Goal: Task Accomplishment & Management: Manage account settings

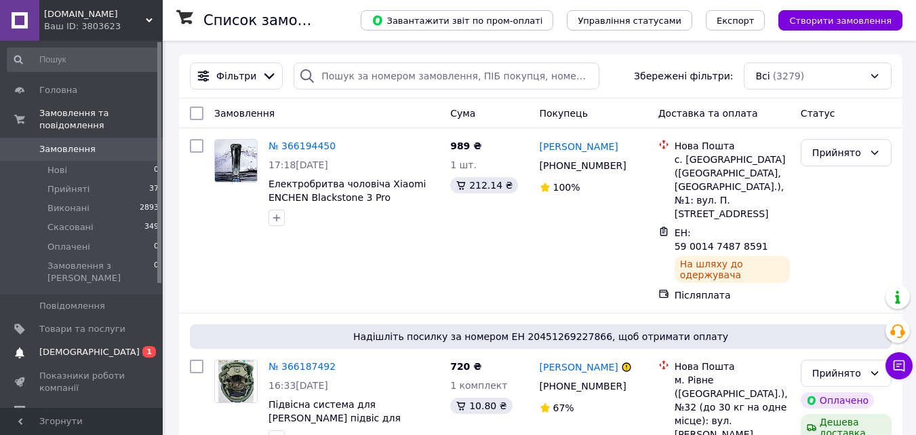
click at [139, 346] on span "0 1" at bounding box center [143, 352] width 37 height 12
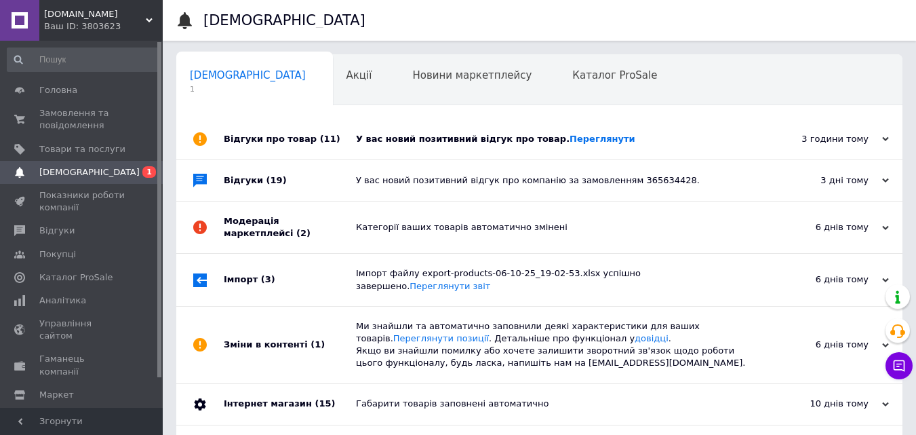
click at [492, 134] on div "У вас новий позитивний відгук про товар. [GEOGRAPHIC_DATA]" at bounding box center [554, 139] width 397 height 12
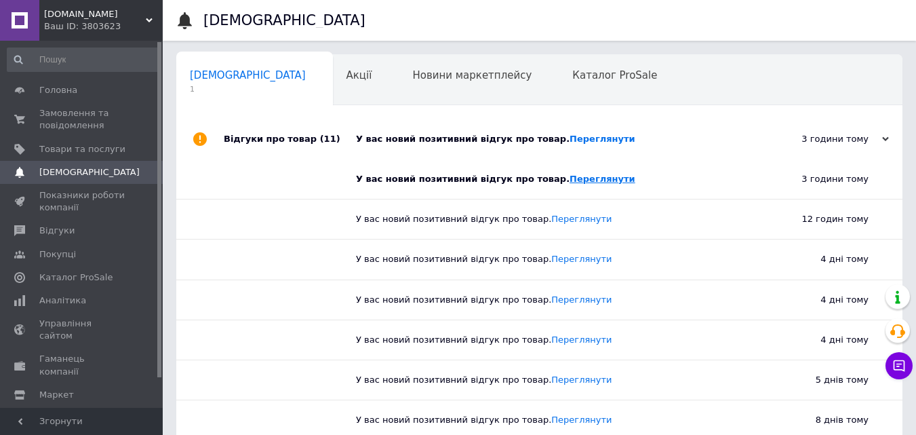
click at [570, 178] on link "Переглянути" at bounding box center [603, 179] width 66 height 10
click at [77, 113] on span "Замовлення та повідомлення" at bounding box center [82, 119] width 86 height 24
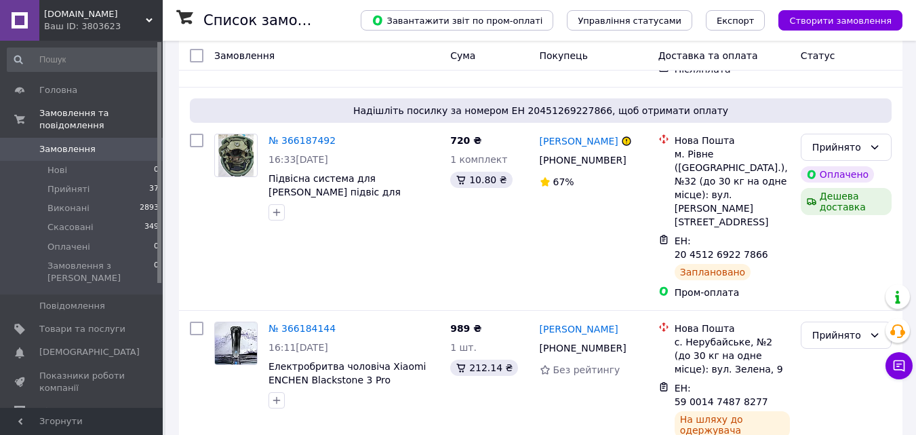
scroll to position [246, 0]
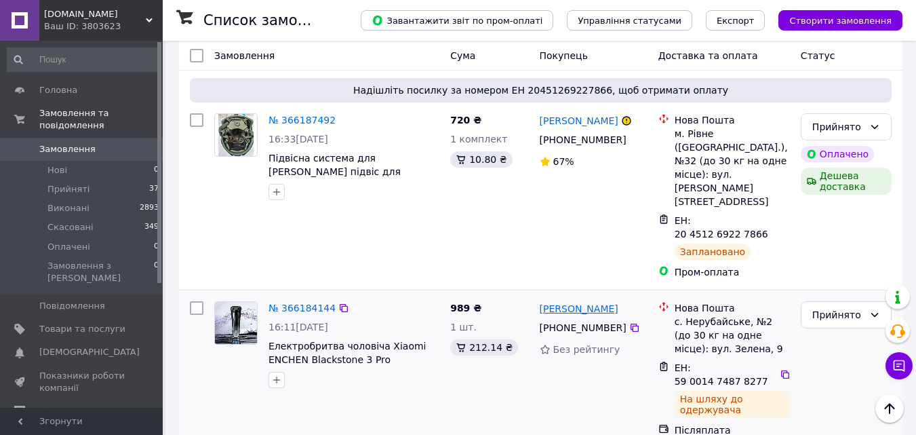
drag, startPoint x: 635, startPoint y: 236, endPoint x: 541, endPoint y: 238, distance: 94.3
click at [541, 300] on div "[PERSON_NAME]" at bounding box center [594, 308] width 111 height 17
copy link "[PERSON_NAME]"
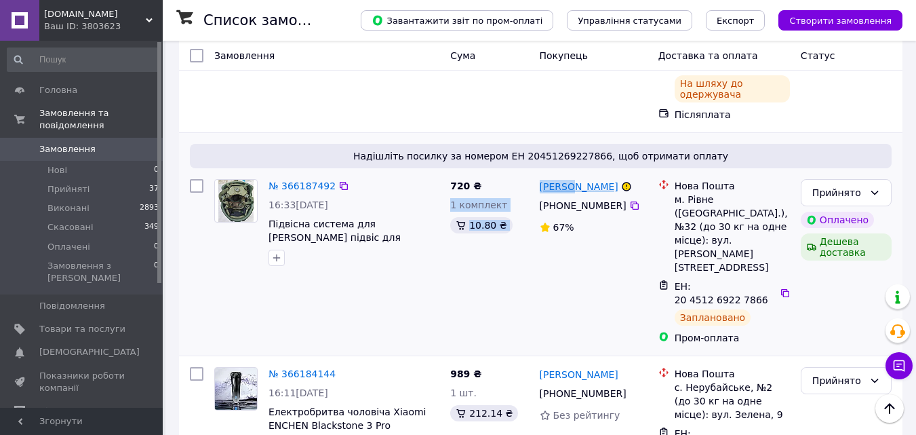
drag, startPoint x: 532, startPoint y: 157, endPoint x: 568, endPoint y: 159, distance: 35.3
click at [568, 174] on div "№ 366187492 16:33, 11.10.2025 Підвісна система для шолома каски підвіс для такт…" at bounding box center [540, 262] width 713 height 176
click at [610, 178] on div "[PERSON_NAME]" at bounding box center [594, 186] width 111 height 17
drag, startPoint x: 607, startPoint y: 159, endPoint x: 539, endPoint y: 161, distance: 67.9
click at [539, 178] on div "[PERSON_NAME]" at bounding box center [594, 186] width 111 height 17
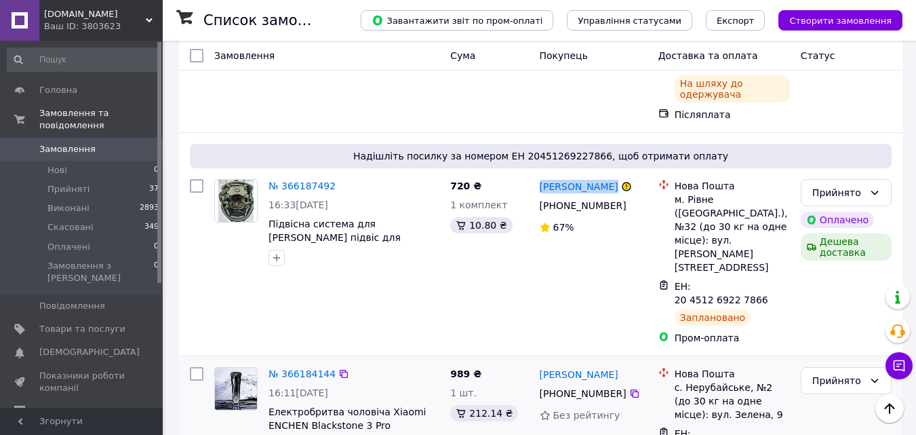
copy div "[PERSON_NAME]"
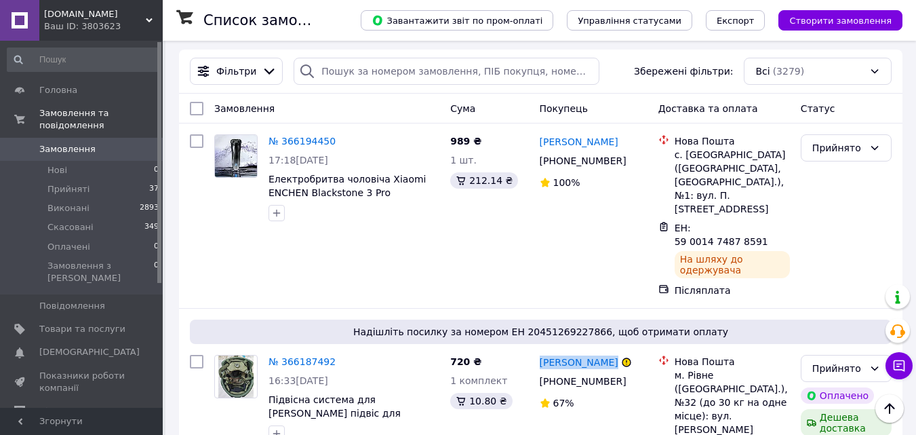
scroll to position [0, 0]
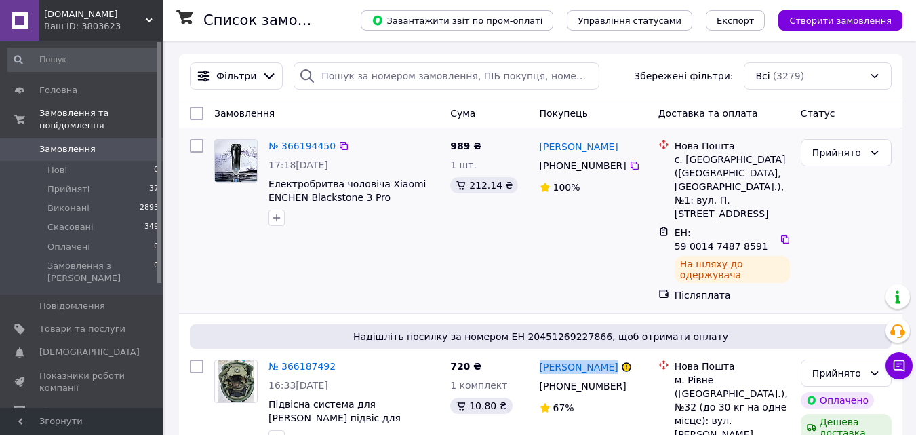
drag, startPoint x: 627, startPoint y: 142, endPoint x: 541, endPoint y: 149, distance: 85.7
click at [541, 149] on div "[PERSON_NAME]" at bounding box center [594, 146] width 111 height 17
copy link "[PERSON_NAME]"
click at [103, 323] on span "Товари та послуги" at bounding box center [82, 329] width 86 height 12
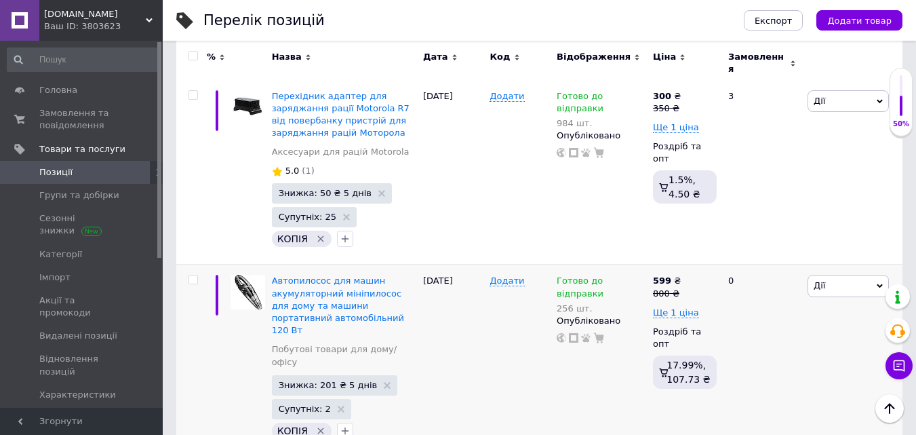
scroll to position [1135, 0]
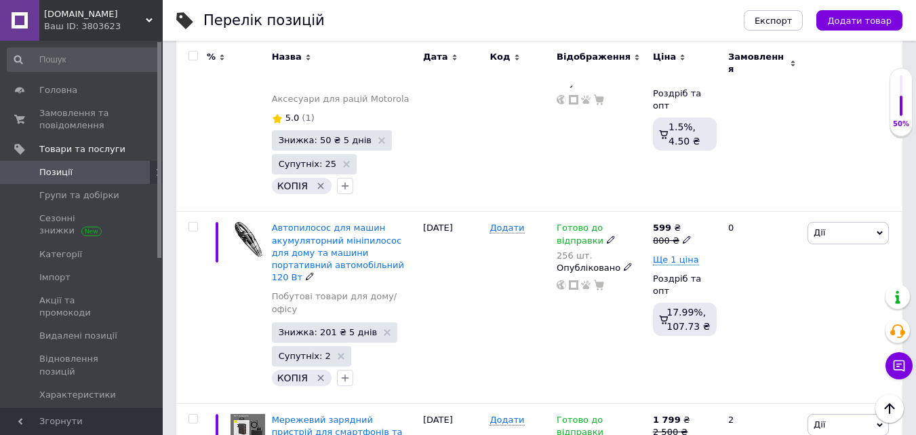
click at [362, 222] on span "Автопилосос для машин акумуляторний мініпилосос для дому та машини портативний …" at bounding box center [338, 252] width 132 height 60
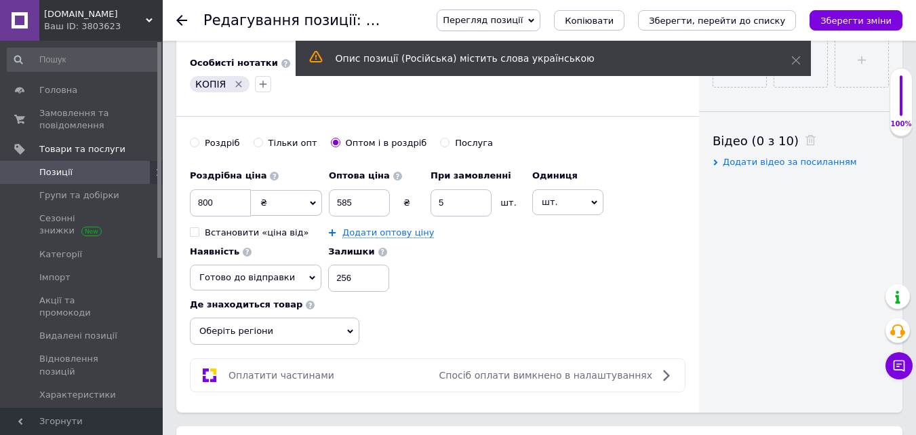
scroll to position [600, 0]
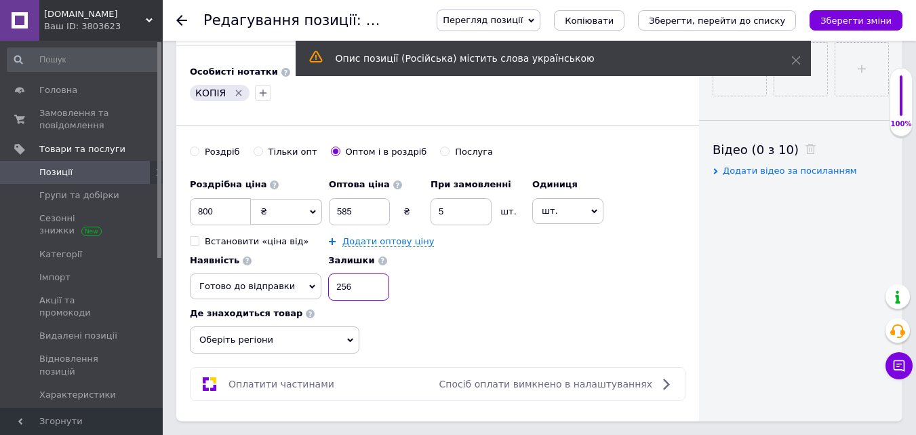
drag, startPoint x: 338, startPoint y: 283, endPoint x: 312, endPoint y: 287, distance: 26.1
click at [311, 287] on div "Наявність Готово до відправки В наявності Немає в наявності Під замовлення Зали…" at bounding box center [289, 274] width 199 height 53
type input "0"
click at [284, 287] on span "Готово до відправки" at bounding box center [256, 286] width 132 height 26
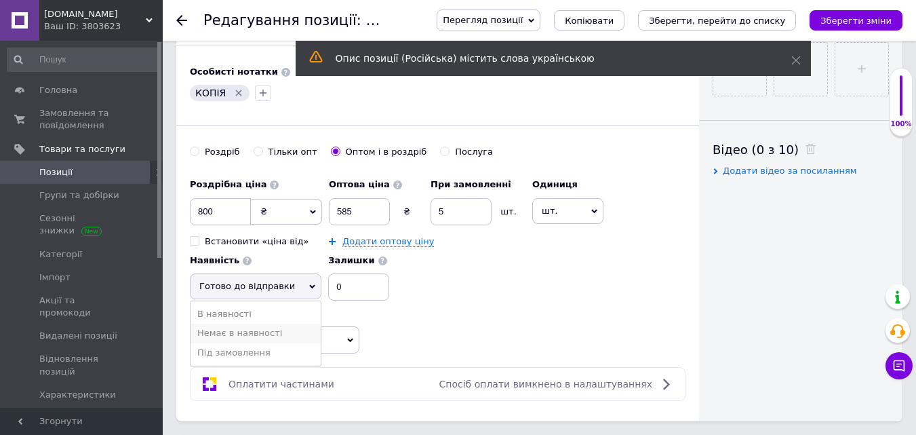
click at [265, 336] on li "Немає в наявності" at bounding box center [256, 333] width 130 height 19
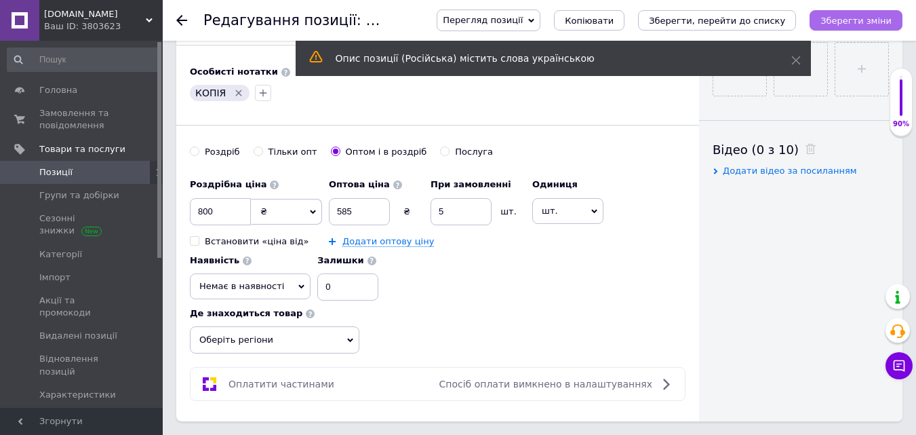
click at [880, 27] on button "Зберегти зміни" at bounding box center [856, 20] width 93 height 20
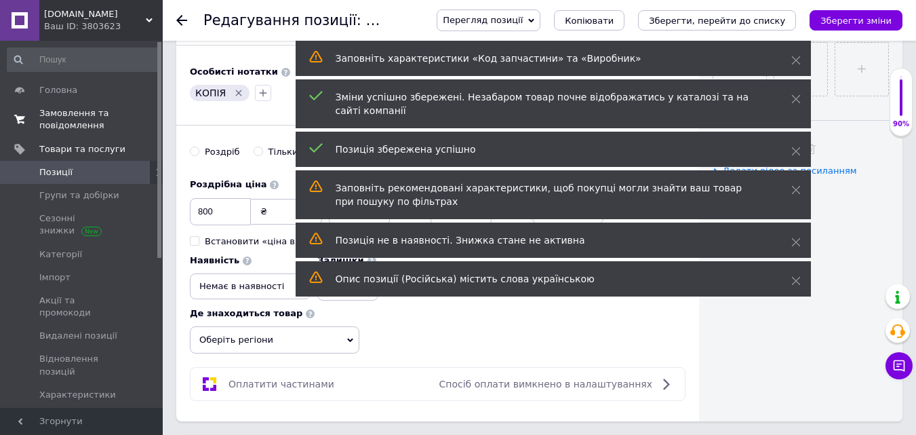
click at [76, 116] on span "Замовлення та повідомлення" at bounding box center [82, 119] width 86 height 24
